Goal: Find specific page/section: Find specific page/section

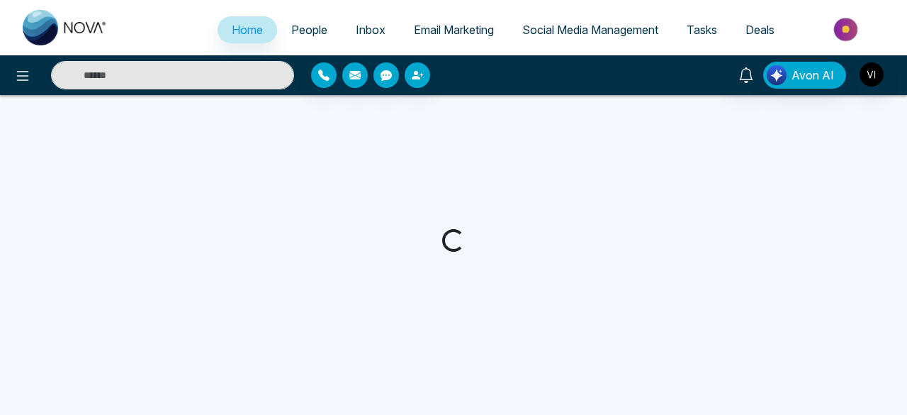
select select "*"
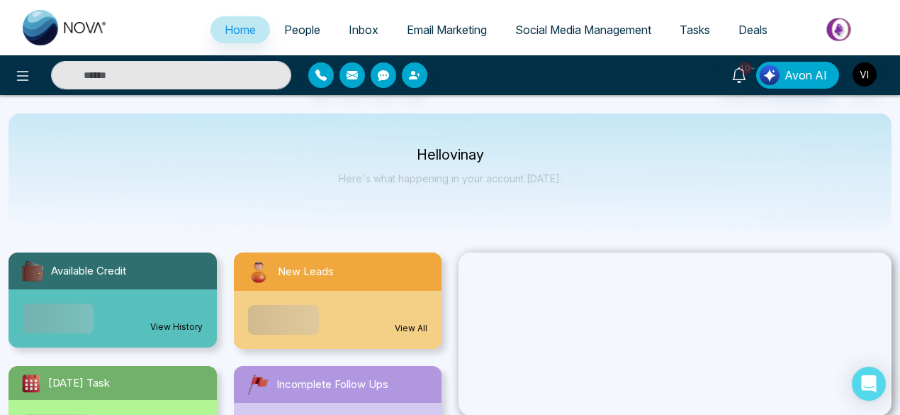
click at [292, 28] on span "People" at bounding box center [302, 30] width 36 height 14
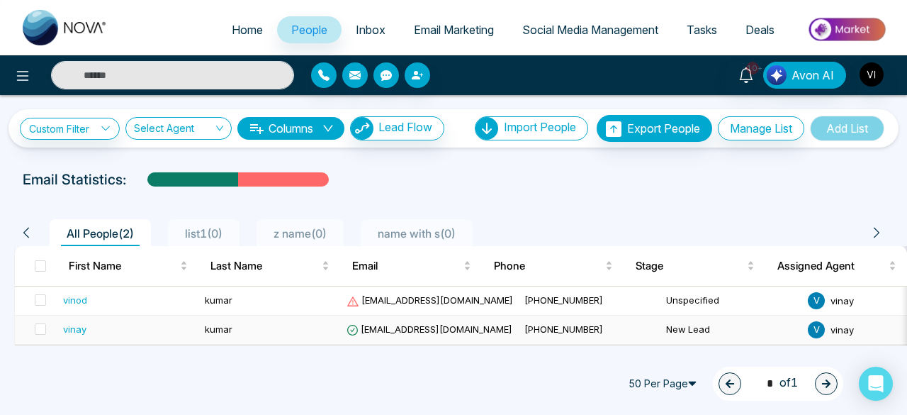
click at [80, 328] on div "vinay" at bounding box center [74, 329] width 23 height 14
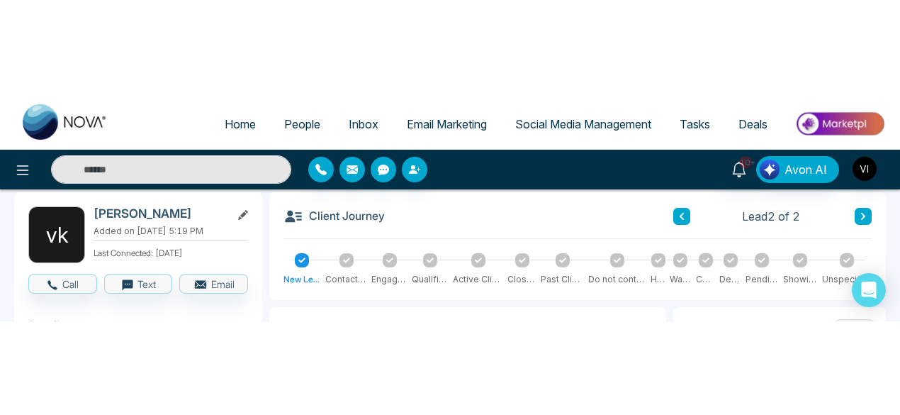
scroll to position [64, 0]
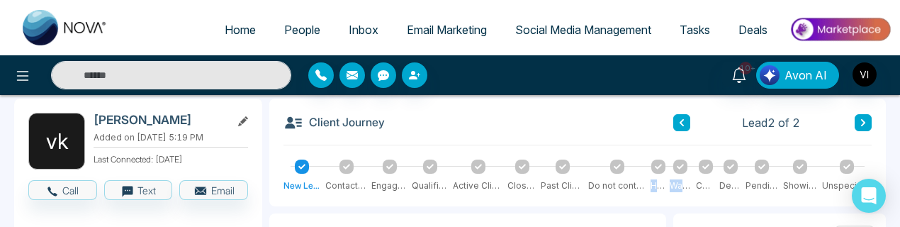
drag, startPoint x: 703, startPoint y: 169, endPoint x: 636, endPoint y: 172, distance: 66.7
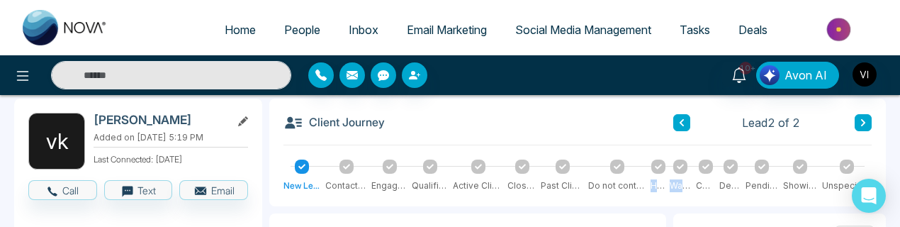
click at [636, 152] on div "New Lead Contacted Engaged Qualified Active Client Closed Past Client Do not co…" at bounding box center [578, 176] width 588 height 33
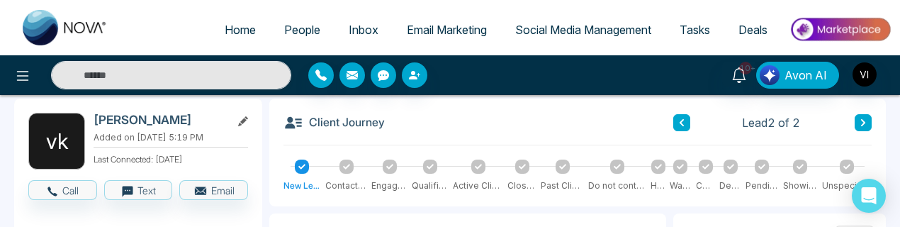
click at [605, 128] on div "Client Journey Lead 2 of 2" at bounding box center [578, 129] width 588 height 33
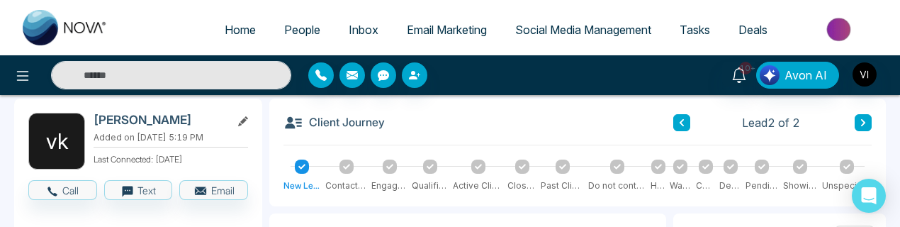
click at [343, 152] on div at bounding box center [347, 167] width 14 height 14
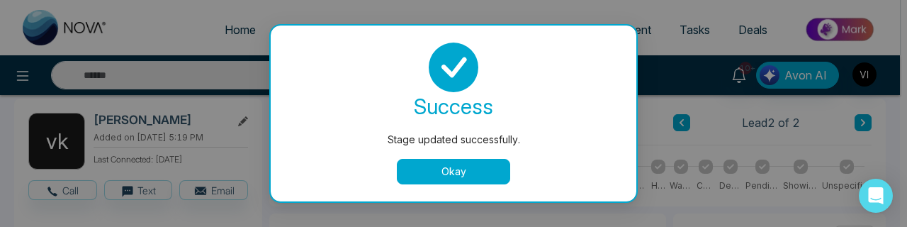
click at [422, 152] on button "Okay" at bounding box center [453, 172] width 113 height 26
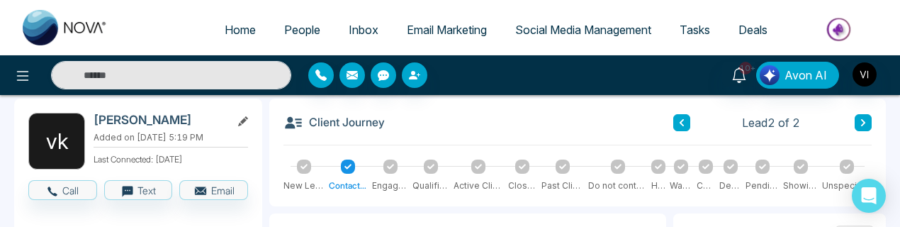
click at [302, 152] on div at bounding box center [304, 167] width 14 height 14
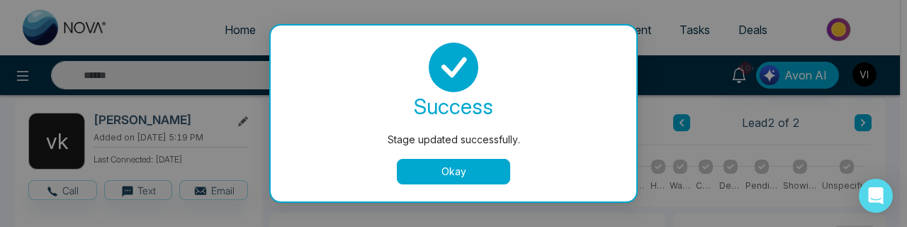
click at [435, 152] on button "Okay" at bounding box center [453, 172] width 113 height 26
